Goal: Task Accomplishment & Management: Use online tool/utility

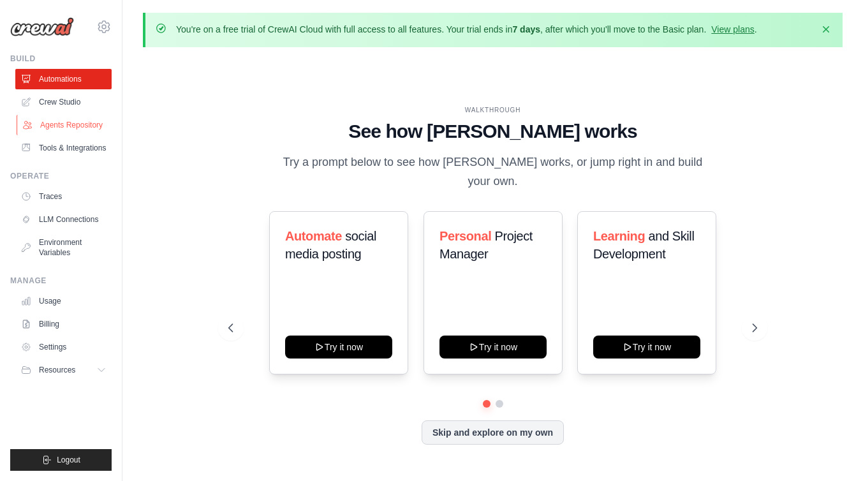
click at [84, 121] on link "Agents Repository" at bounding box center [65, 125] width 96 height 20
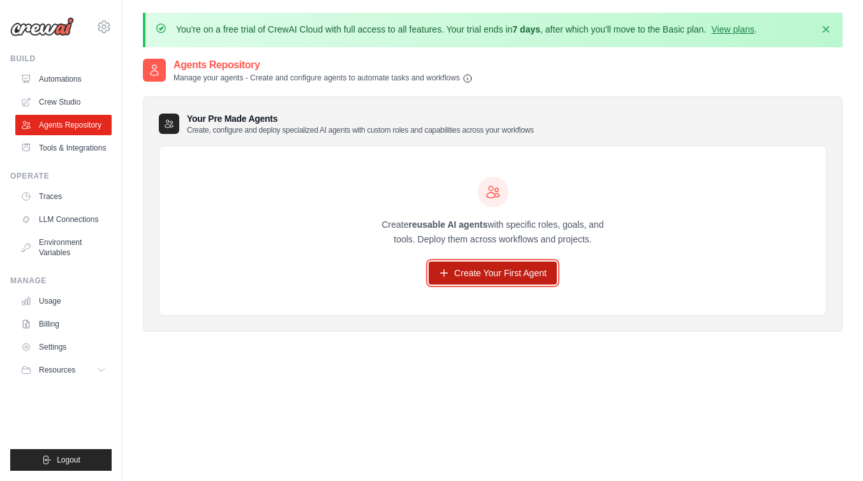
click at [500, 274] on link "Create Your First Agent" at bounding box center [493, 273] width 128 height 23
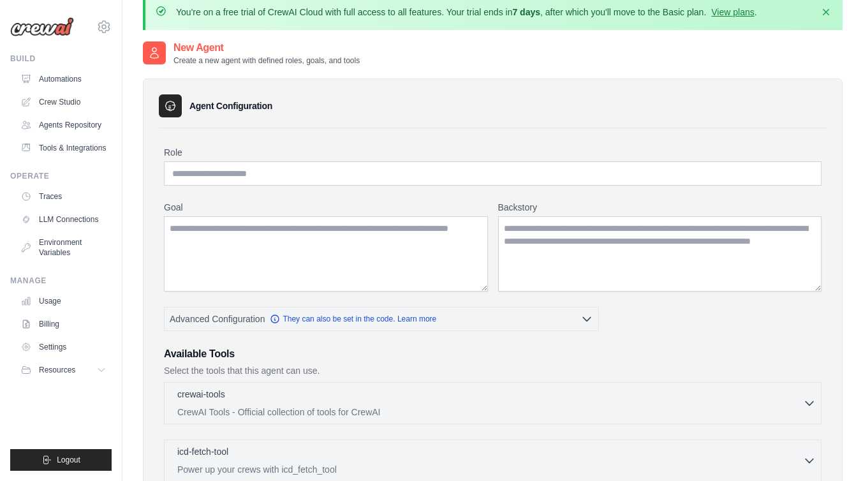
scroll to position [18, 0]
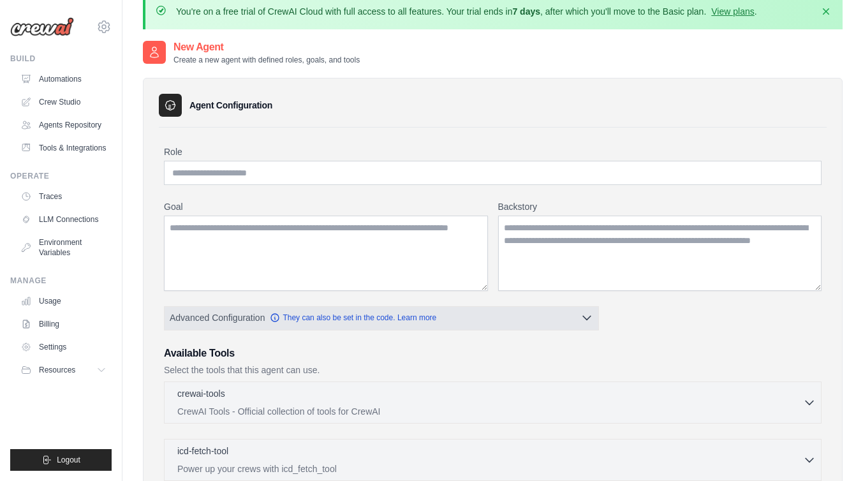
click at [565, 309] on button "Advanced Configuration They can also be set in the code. Learn more" at bounding box center [382, 317] width 434 height 23
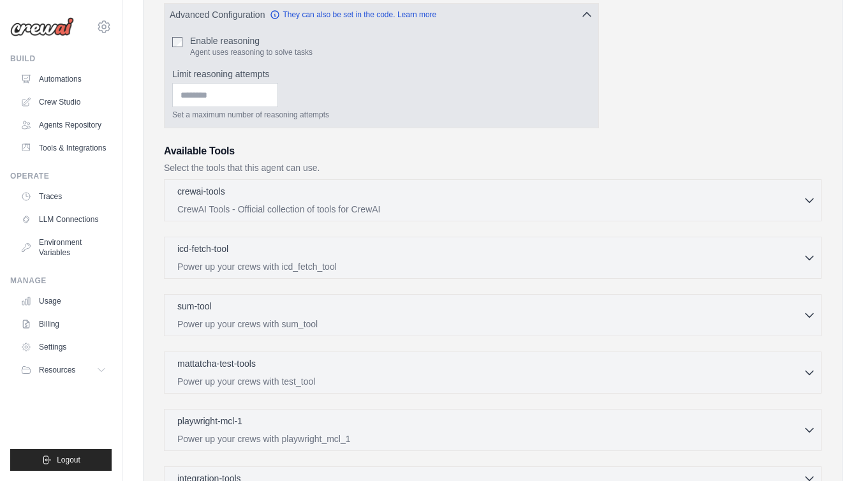
scroll to position [340, 0]
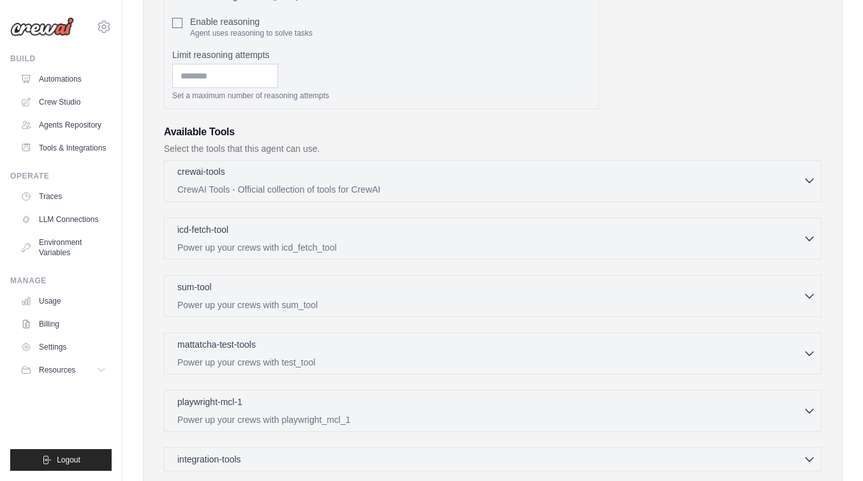
click at [637, 167] on div "crewai-tools 0 selected" at bounding box center [490, 172] width 626 height 15
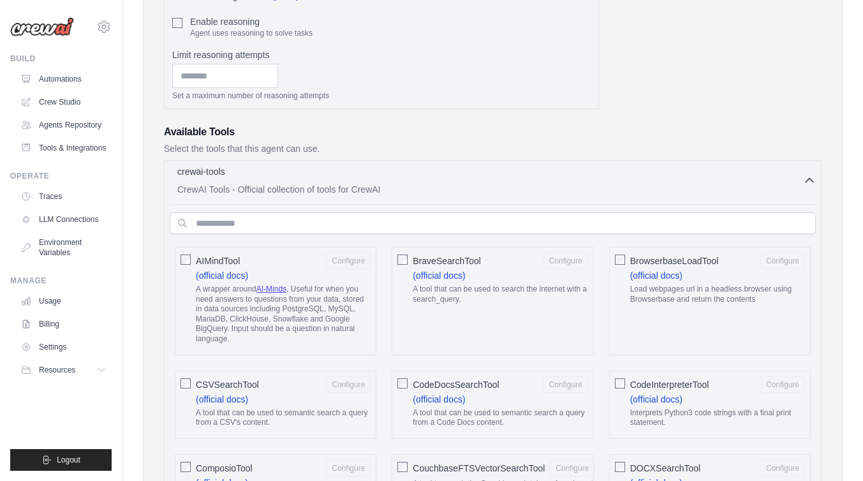
click at [791, 183] on p "CrewAI Tools - Official collection of tools for CrewAI" at bounding box center [490, 189] width 626 height 13
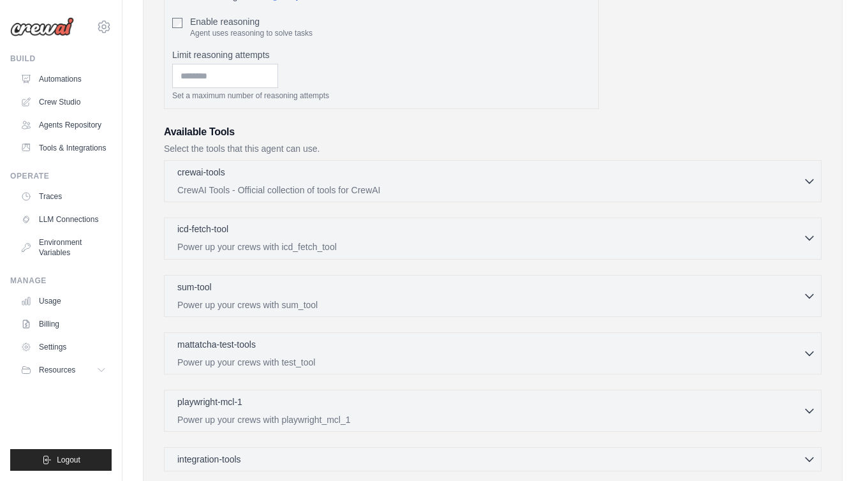
click at [727, 249] on p "Power up your crews with icd_fetch_tool" at bounding box center [490, 247] width 626 height 13
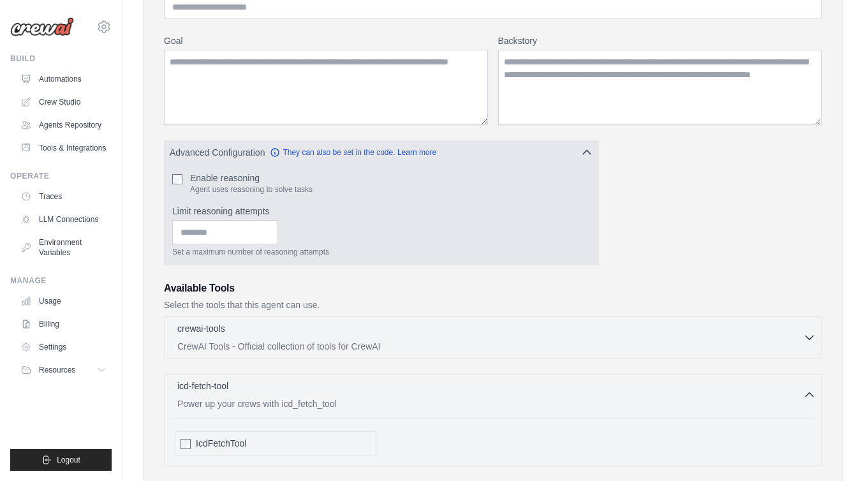
scroll to position [168, 0]
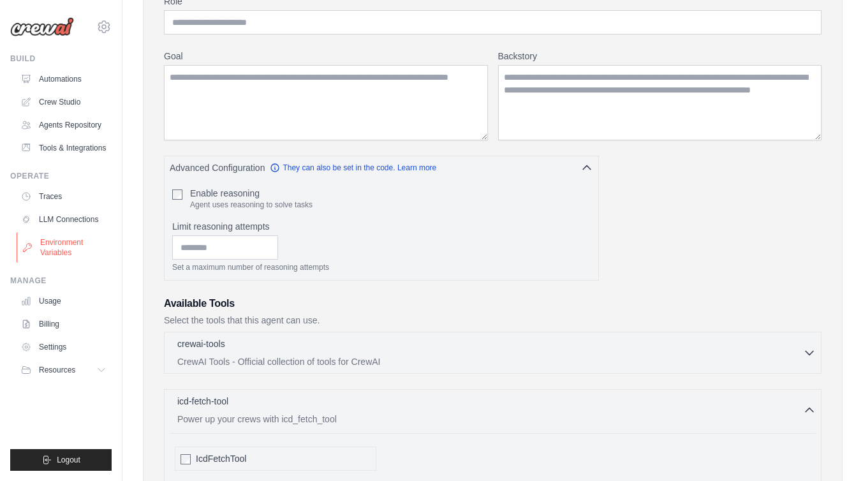
click at [68, 255] on link "Environment Variables" at bounding box center [65, 247] width 96 height 31
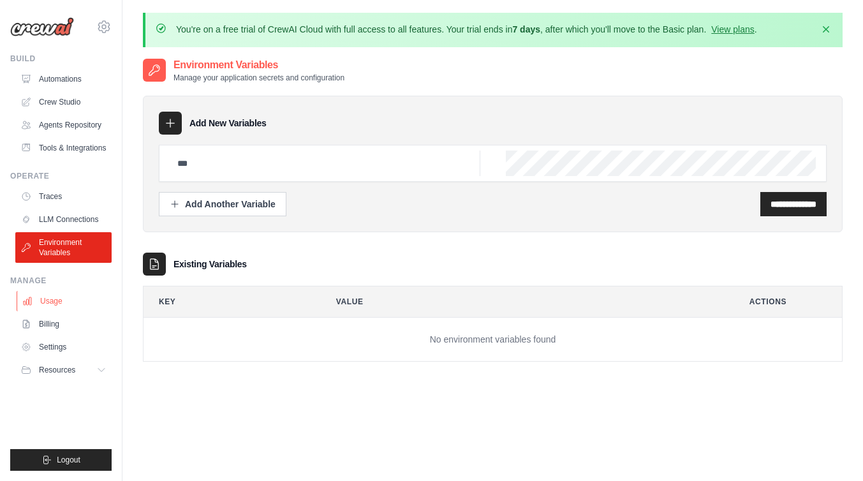
click at [54, 297] on link "Usage" at bounding box center [65, 301] width 96 height 20
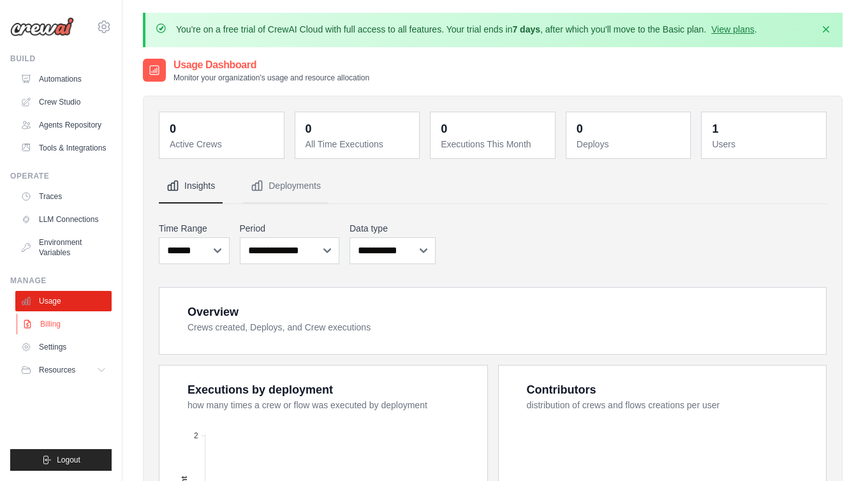
click at [48, 320] on link "Billing" at bounding box center [65, 324] width 96 height 20
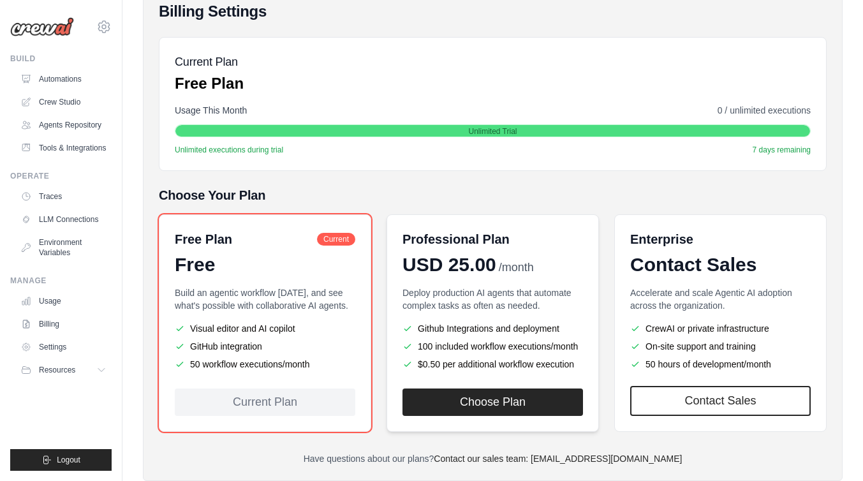
scroll to position [188, 0]
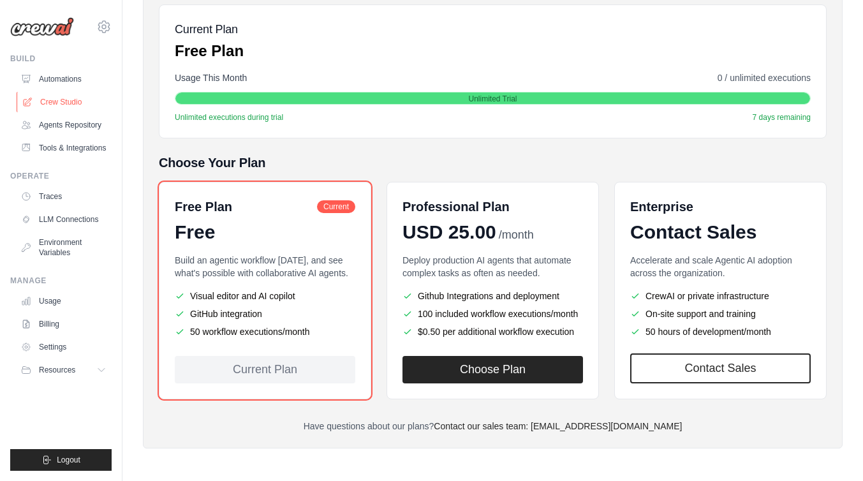
click at [64, 105] on link "Crew Studio" at bounding box center [65, 102] width 96 height 20
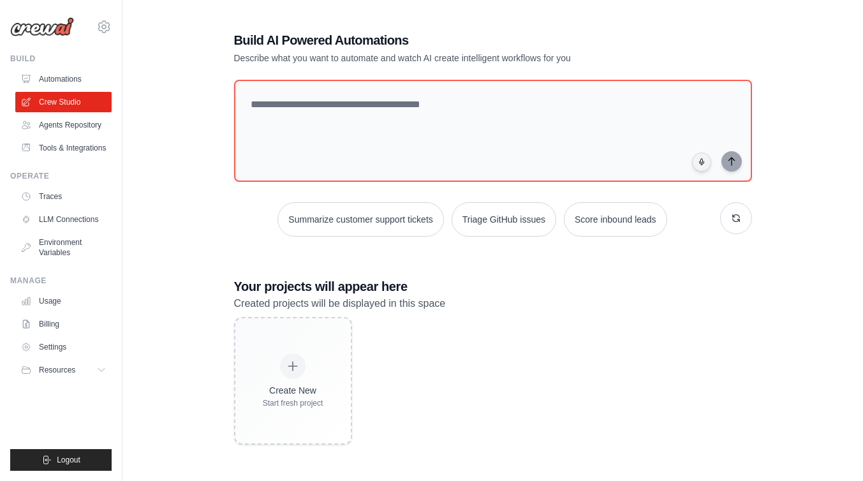
scroll to position [70, 0]
